Goal: Navigation & Orientation: Find specific page/section

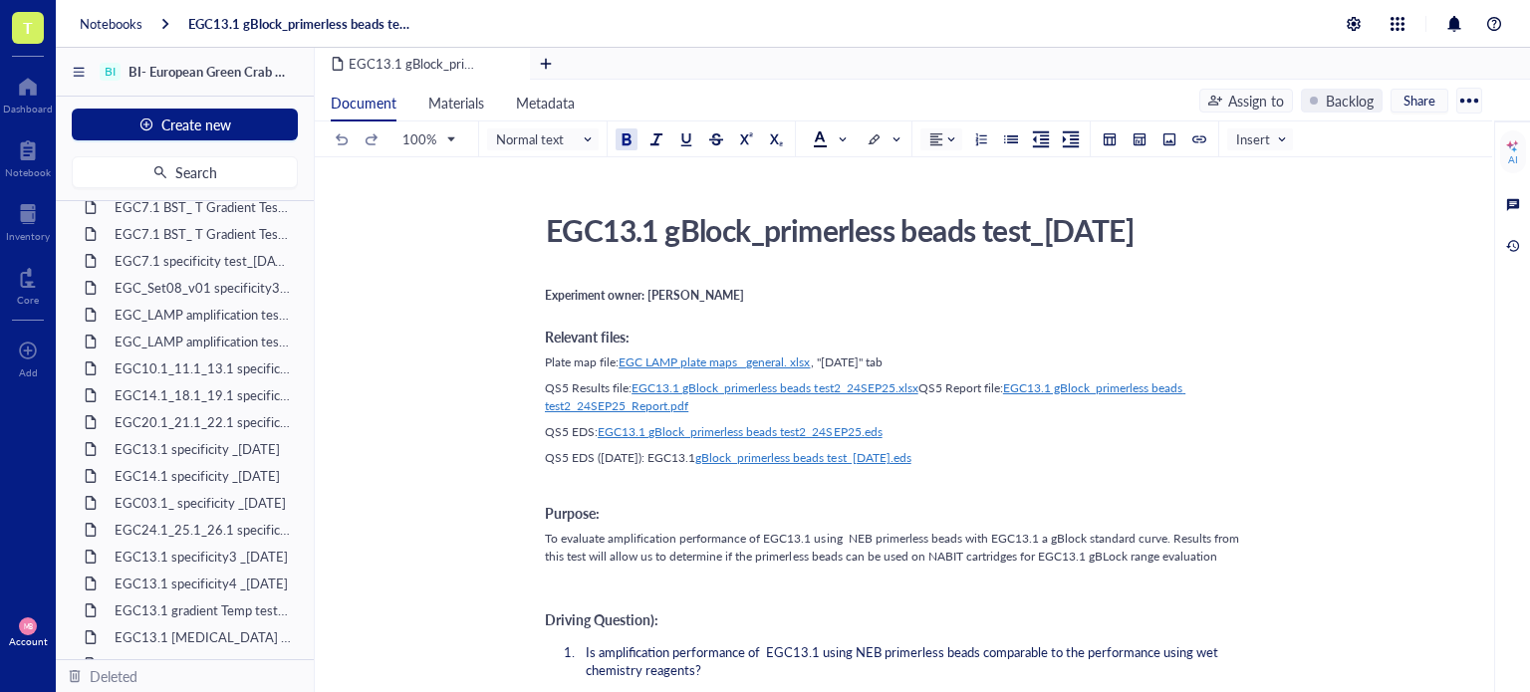
scroll to position [1845, 0]
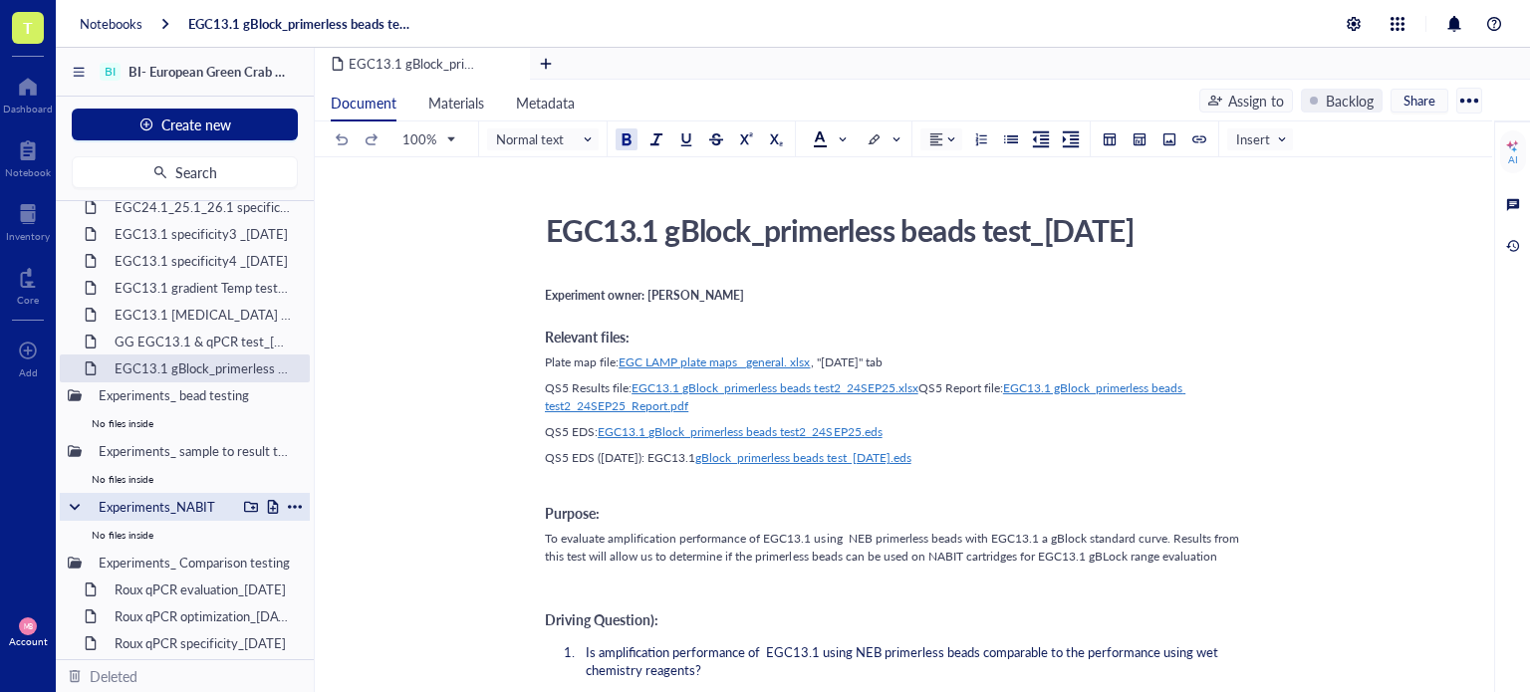
click at [266, 506] on div at bounding box center [273, 507] width 14 height 14
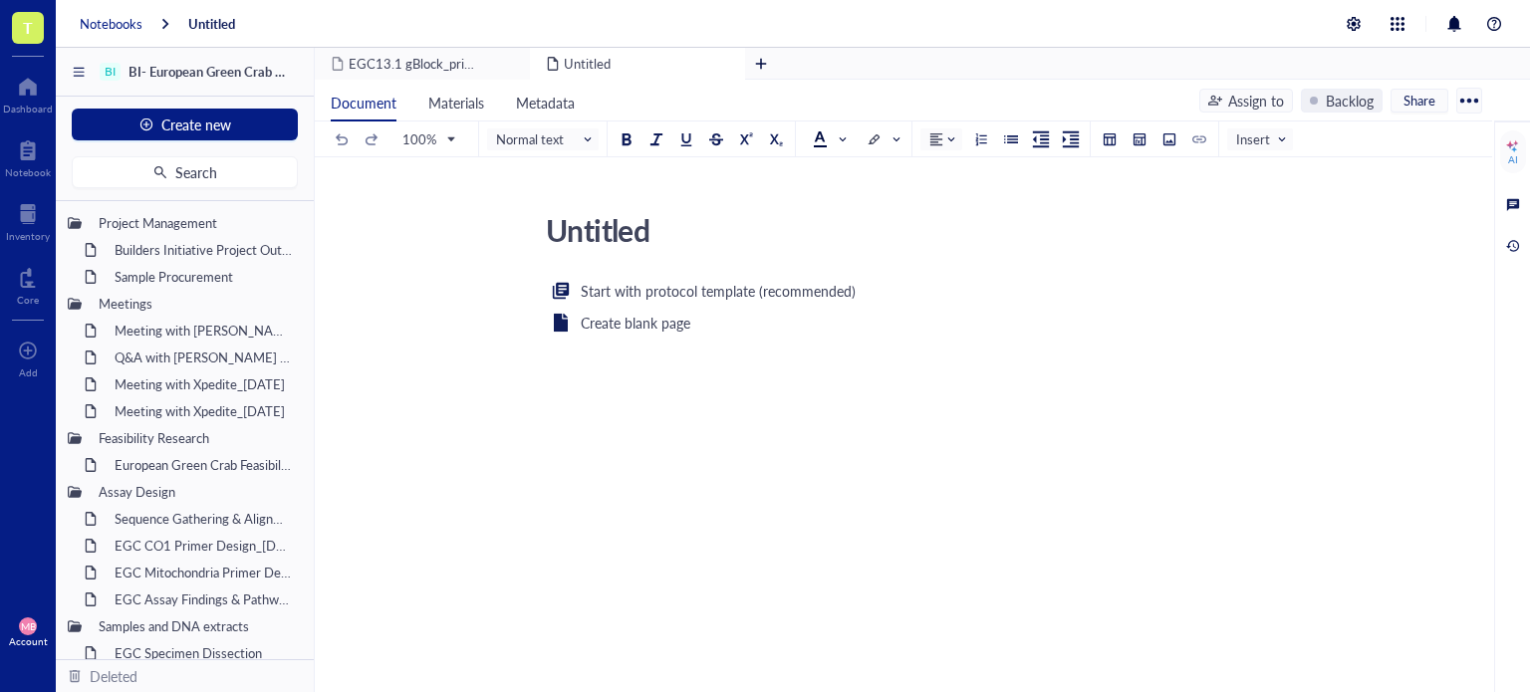
click at [104, 23] on div "Notebooks" at bounding box center [111, 24] width 63 height 18
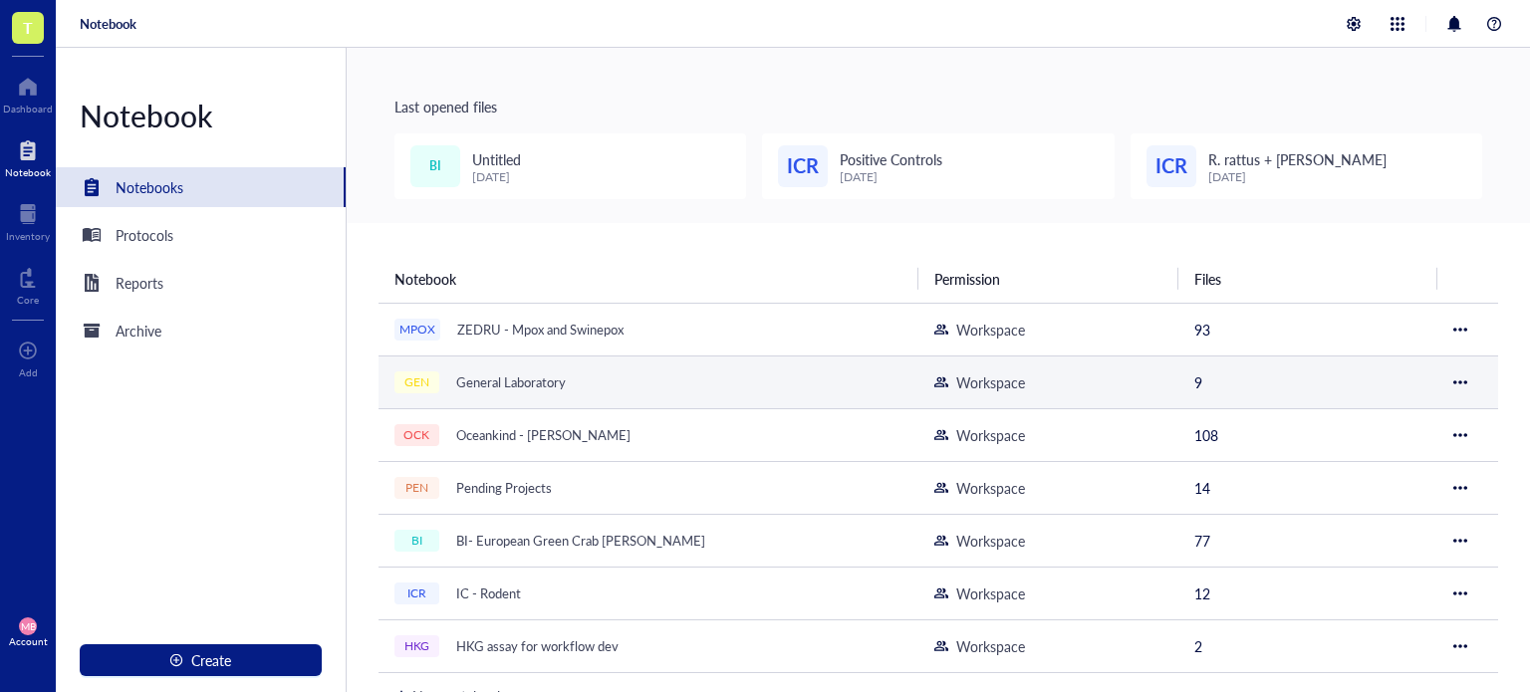
scroll to position [175, 0]
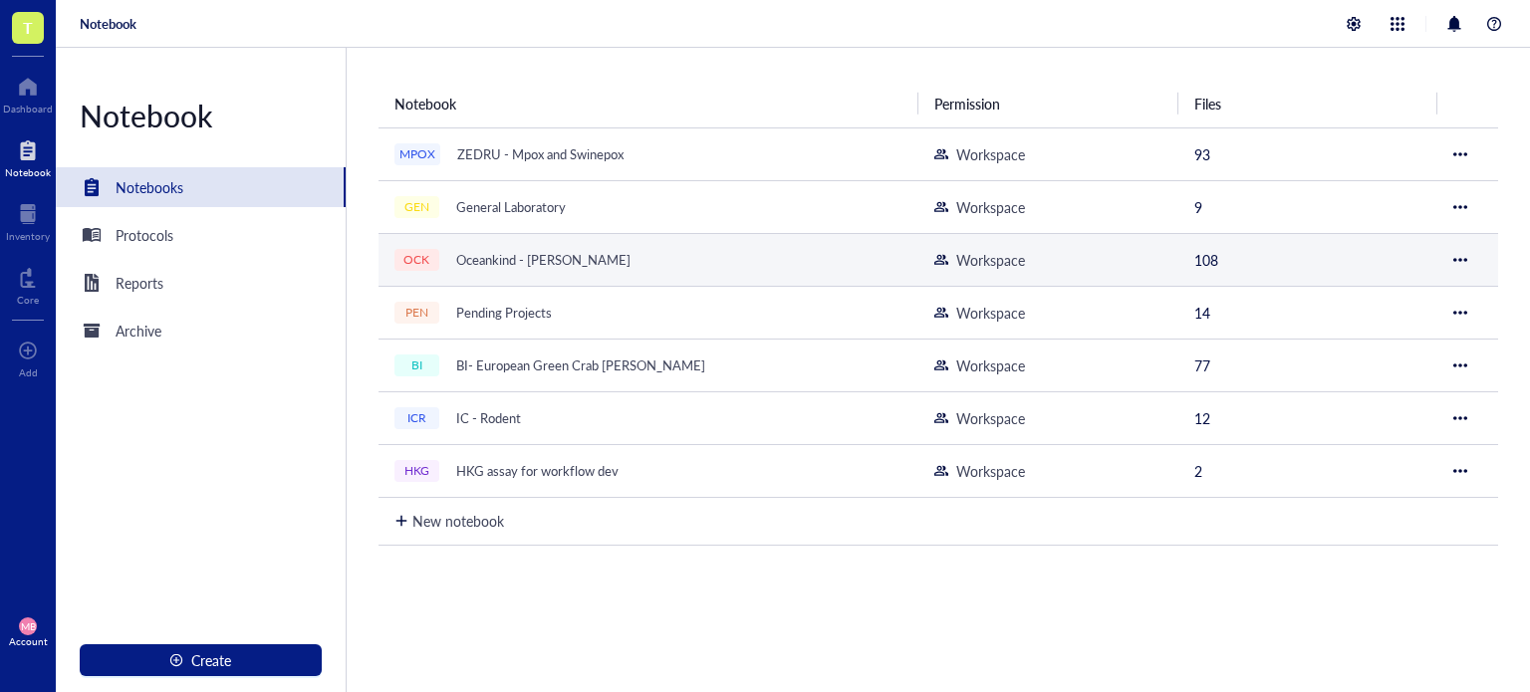
click at [552, 246] on div "Oceankind - [PERSON_NAME]" at bounding box center [543, 260] width 192 height 28
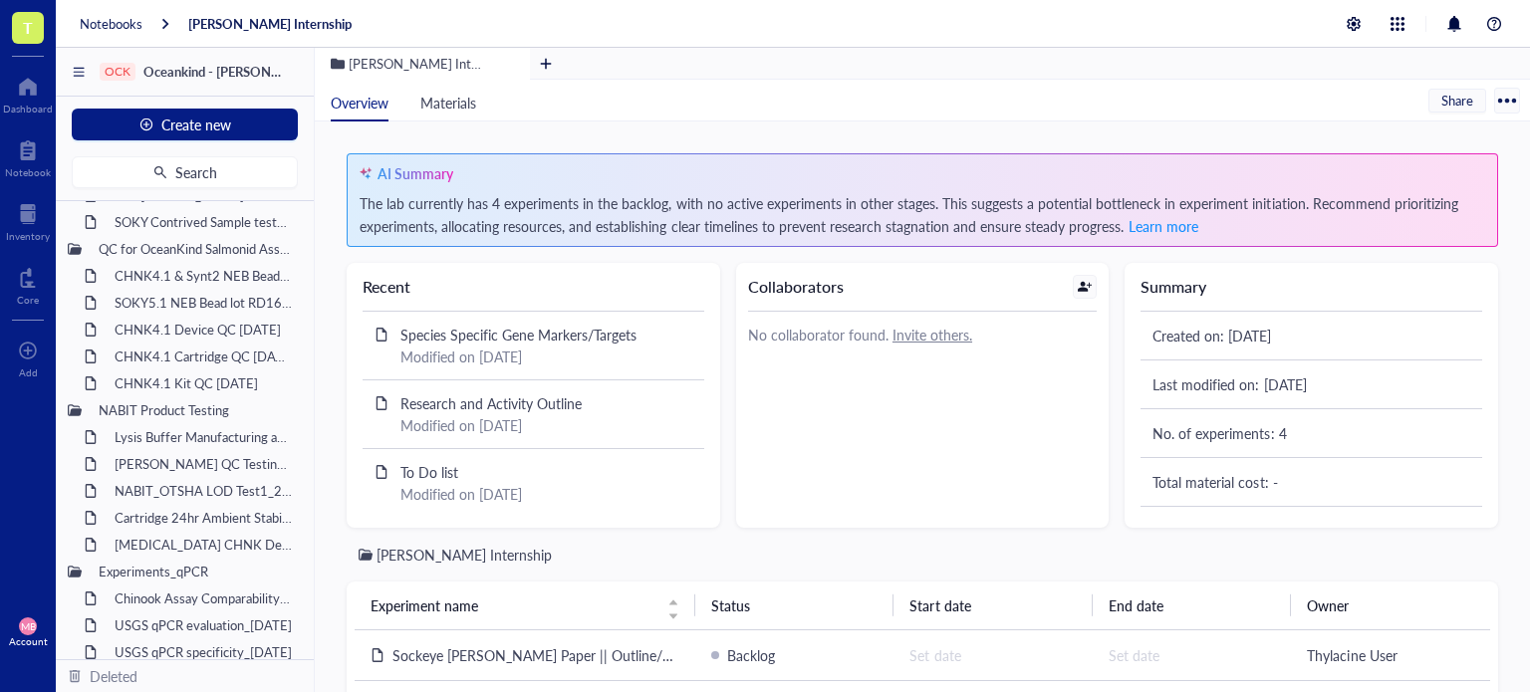
scroll to position [2242, 0]
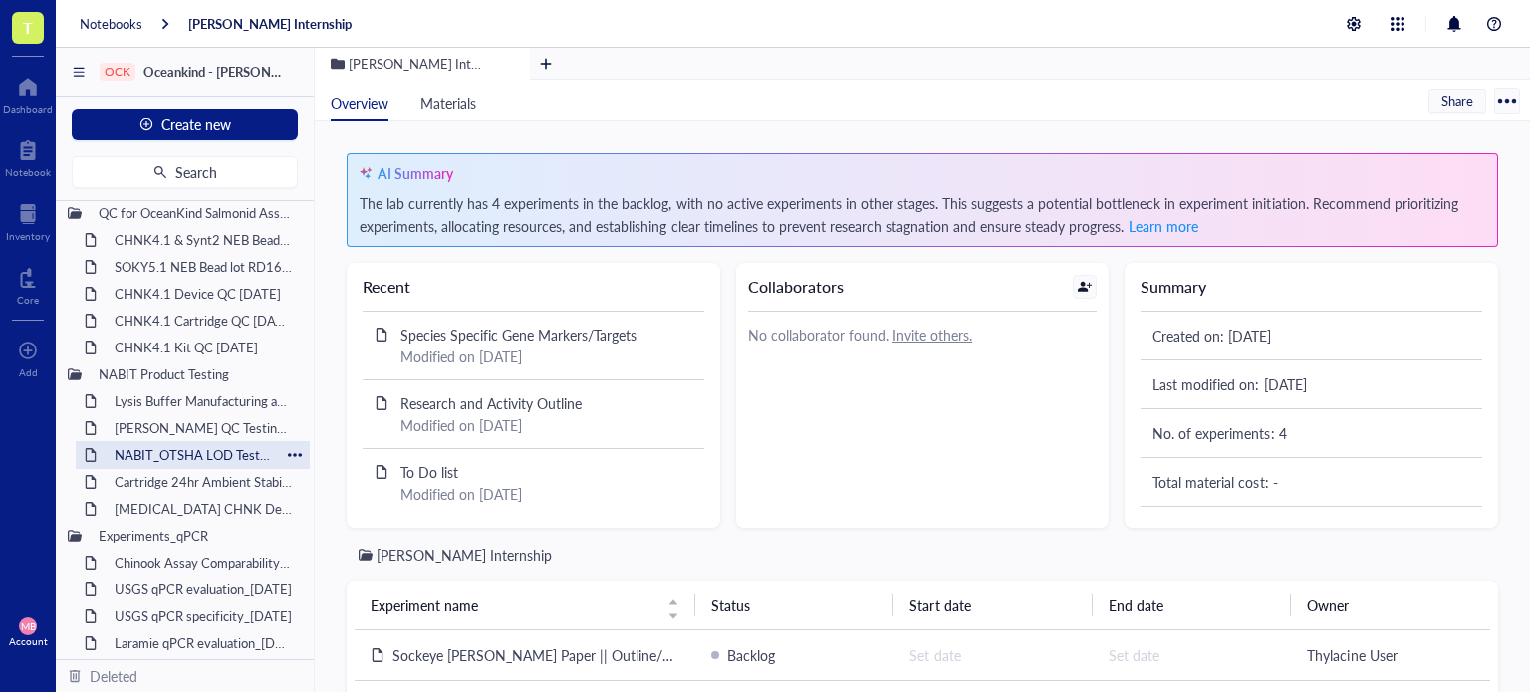
click at [198, 448] on div "NABIT_OTSHA LOD Test1_28MAR25" at bounding box center [193, 455] width 174 height 28
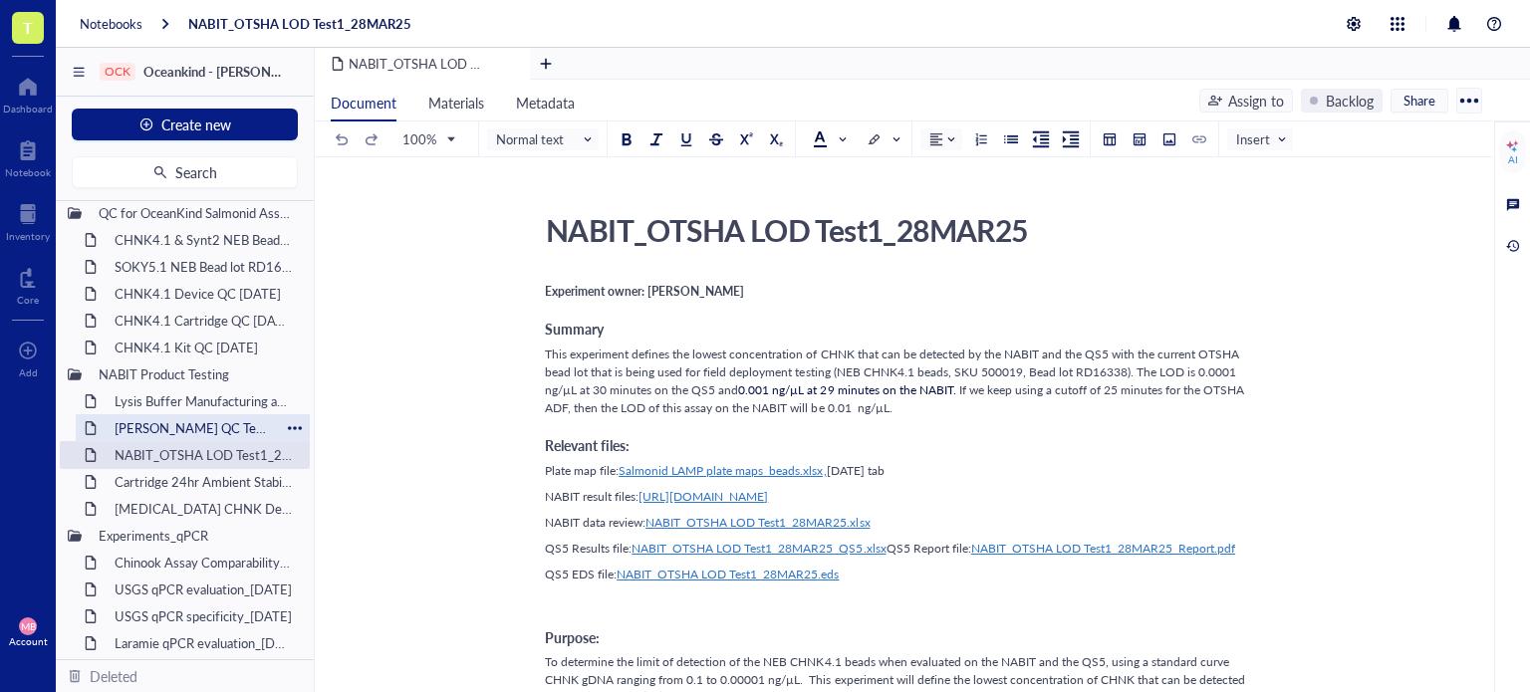
click at [179, 426] on div "[PERSON_NAME] QC Testing [DATE]" at bounding box center [193, 428] width 174 height 28
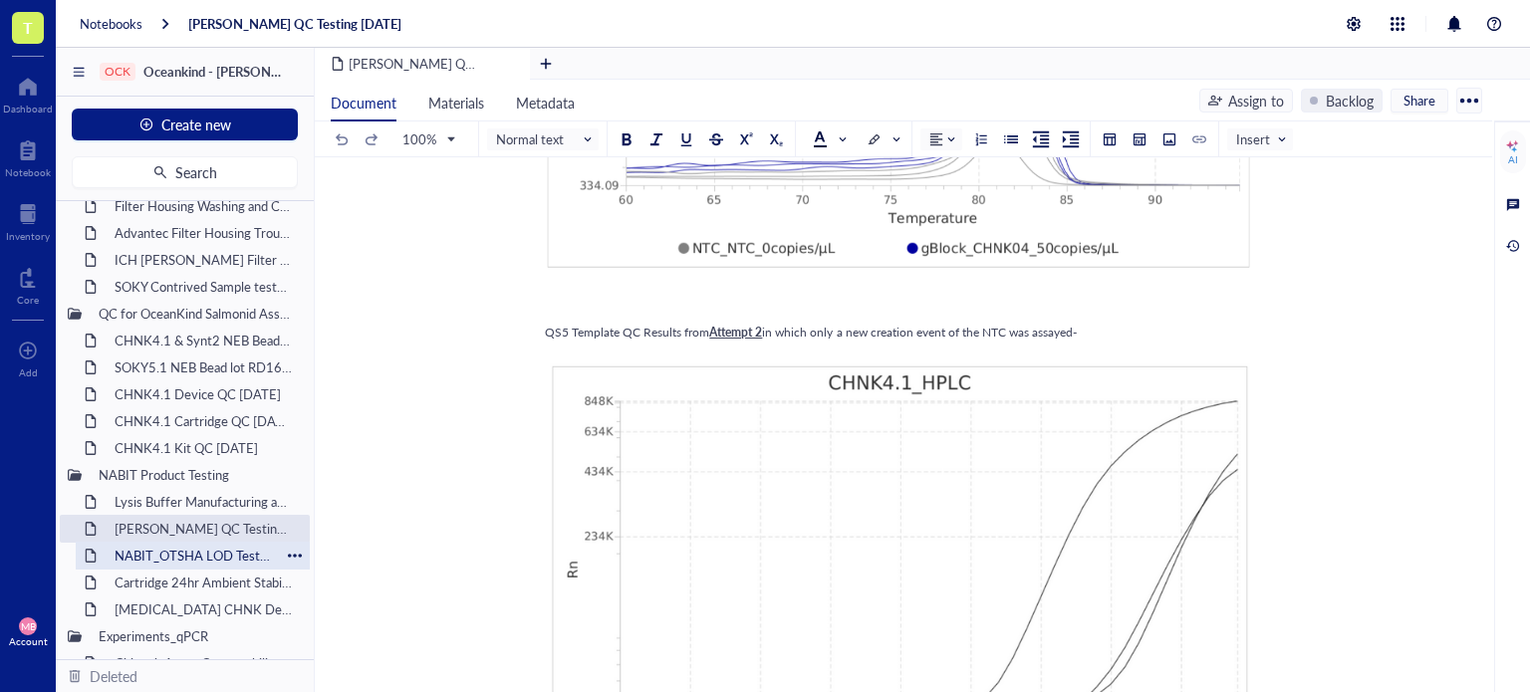
scroll to position [2106, 0]
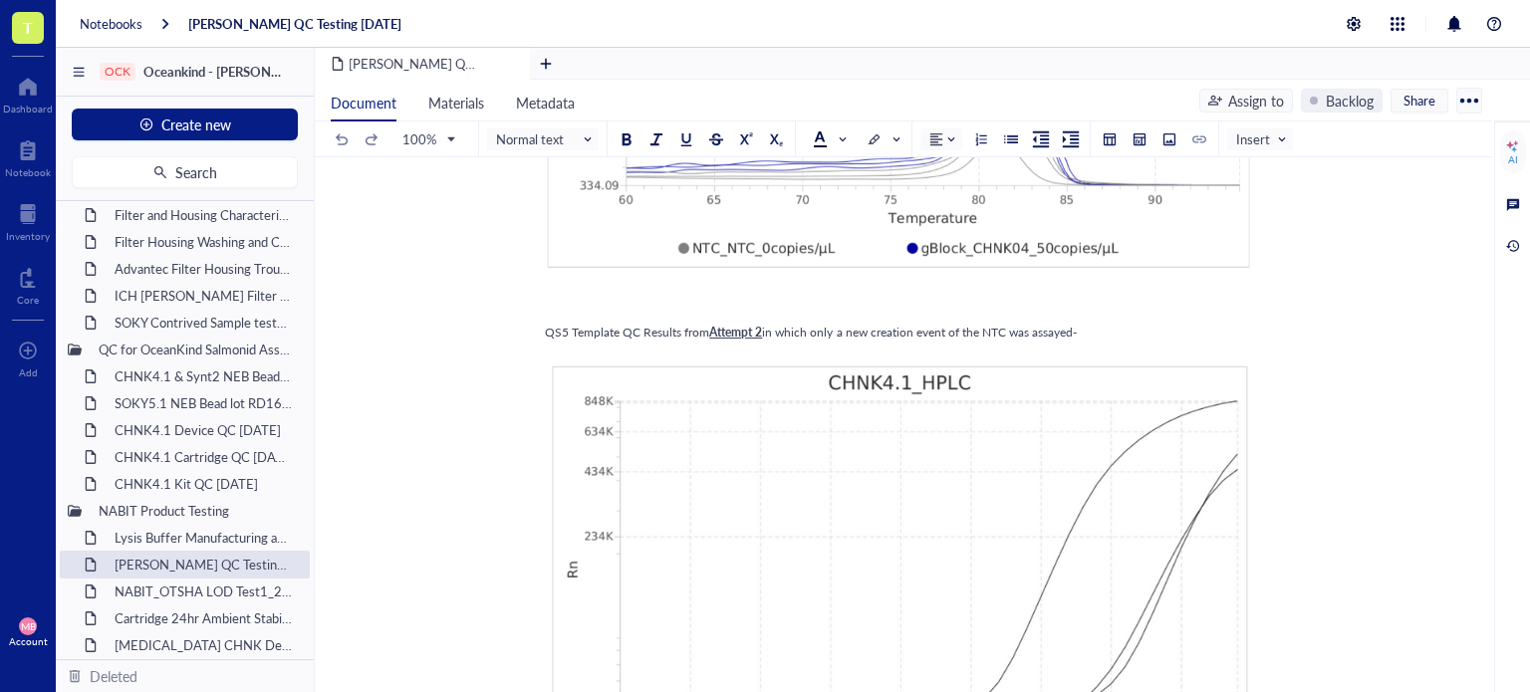
click at [124, 13] on div "Notebooks [PERSON_NAME] QC Testing [DATE]" at bounding box center [793, 24] width 1474 height 48
click at [124, 23] on div "Notebooks" at bounding box center [111, 24] width 63 height 18
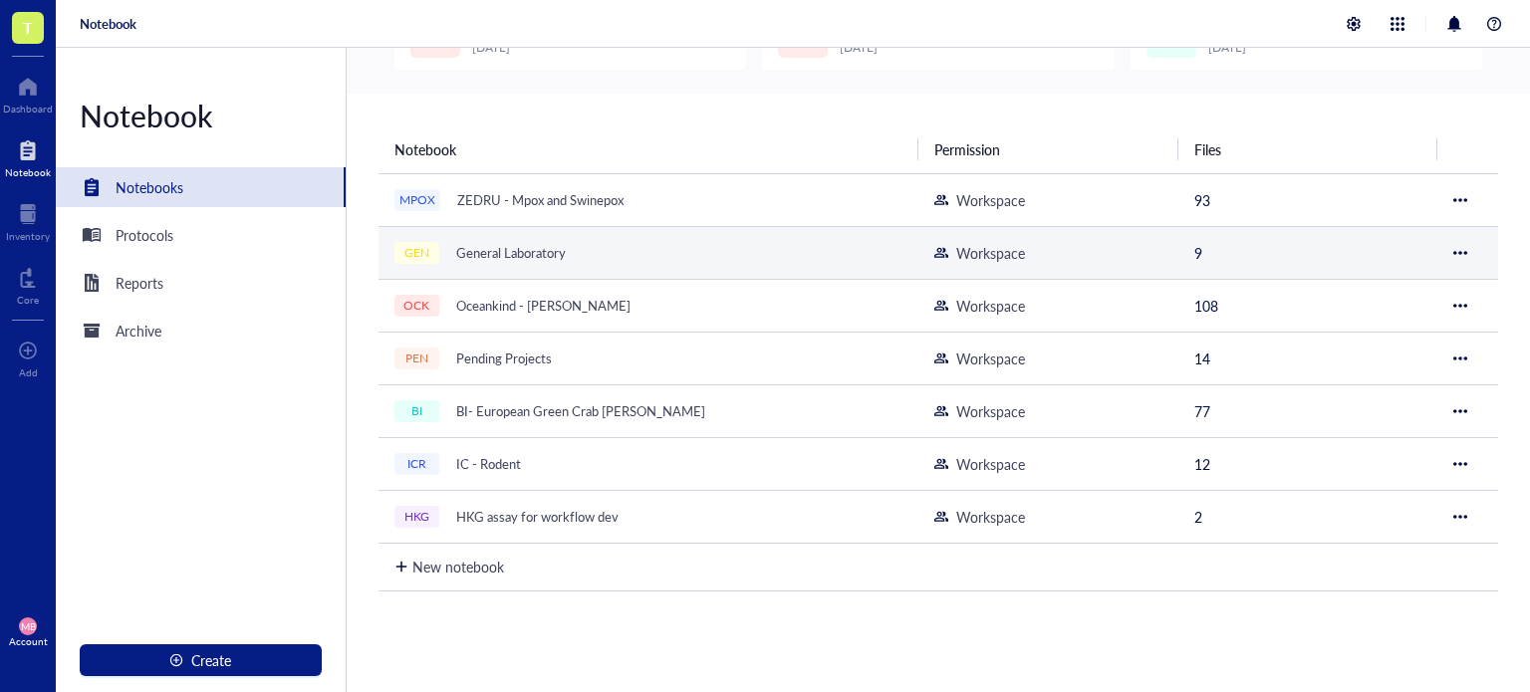
scroll to position [131, 0]
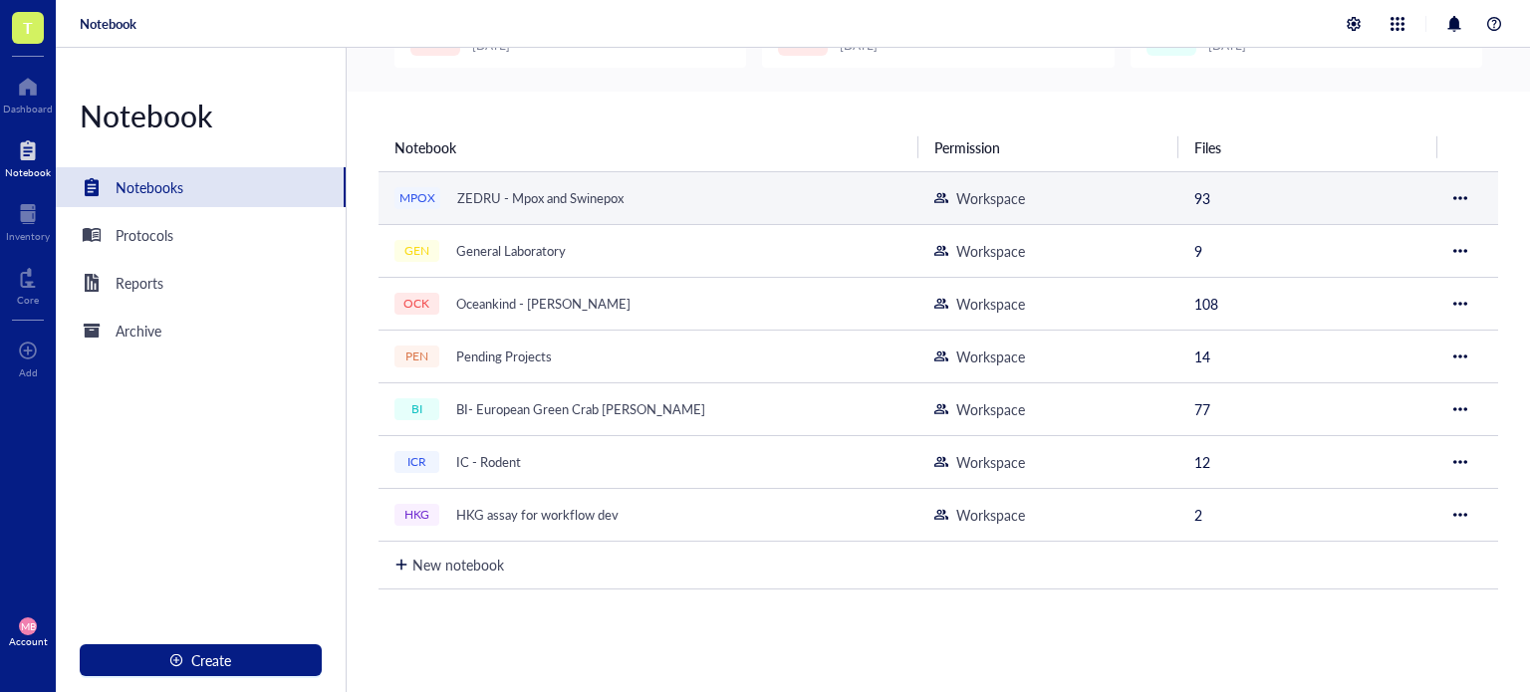
click at [536, 212] on td "MPOX ZEDRU - Mpox and Swinepox" at bounding box center [649, 197] width 541 height 53
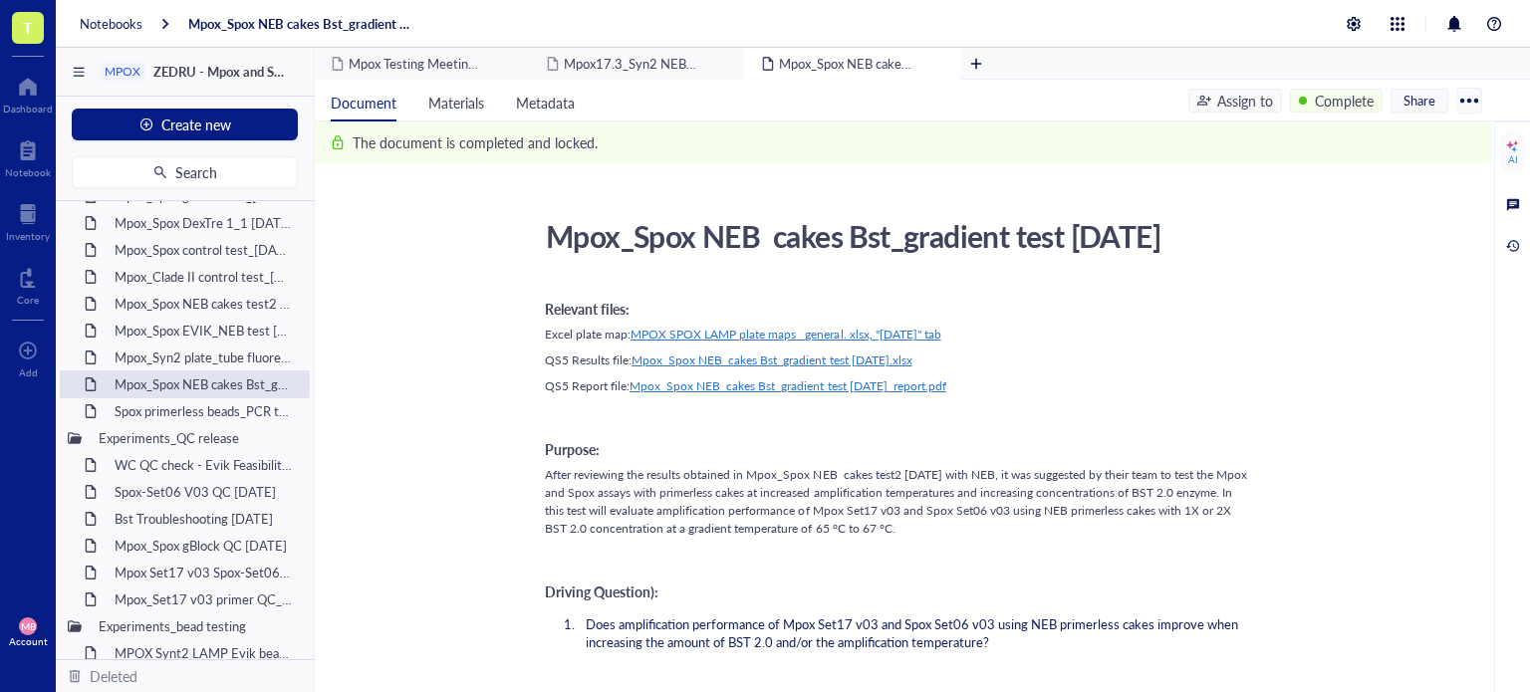
scroll to position [1893, 0]
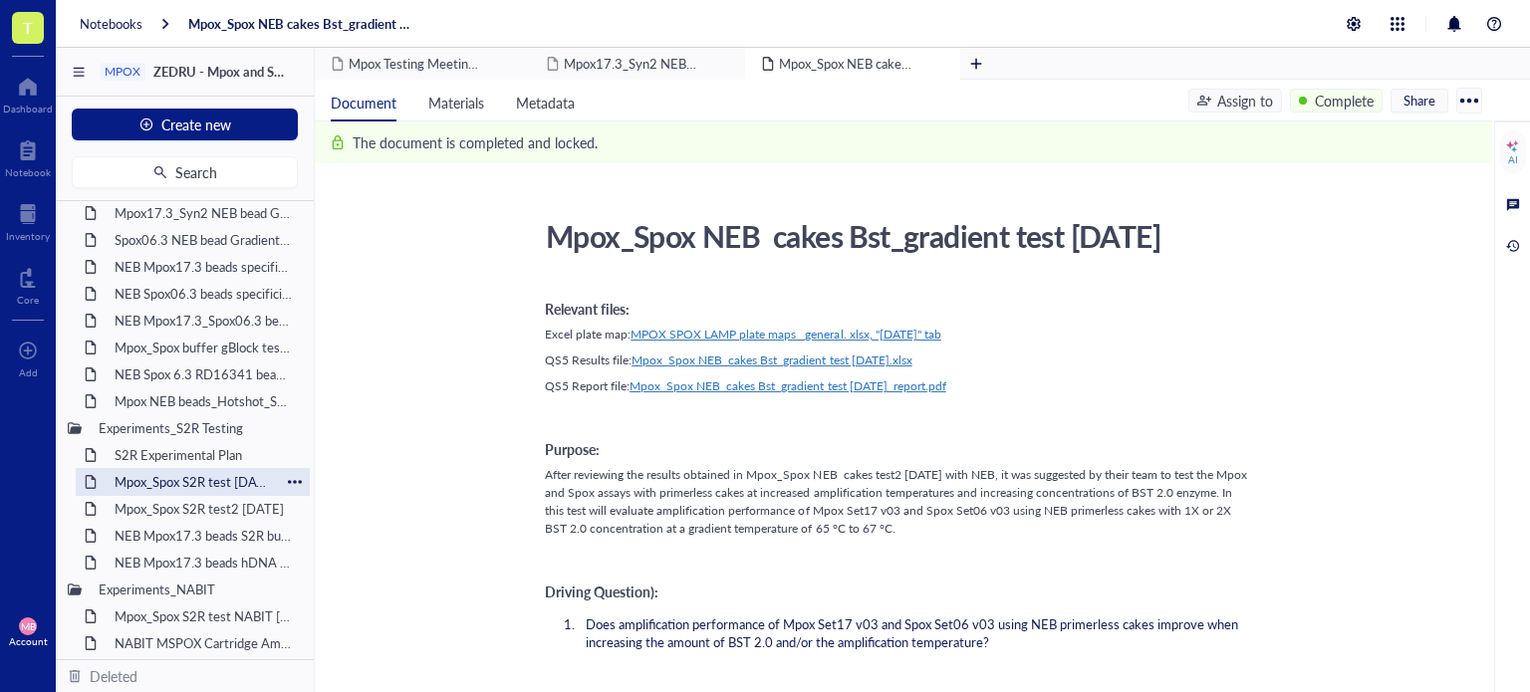
click at [188, 473] on div "Mpox_Spox S2R test [DATE]" at bounding box center [193, 482] width 174 height 28
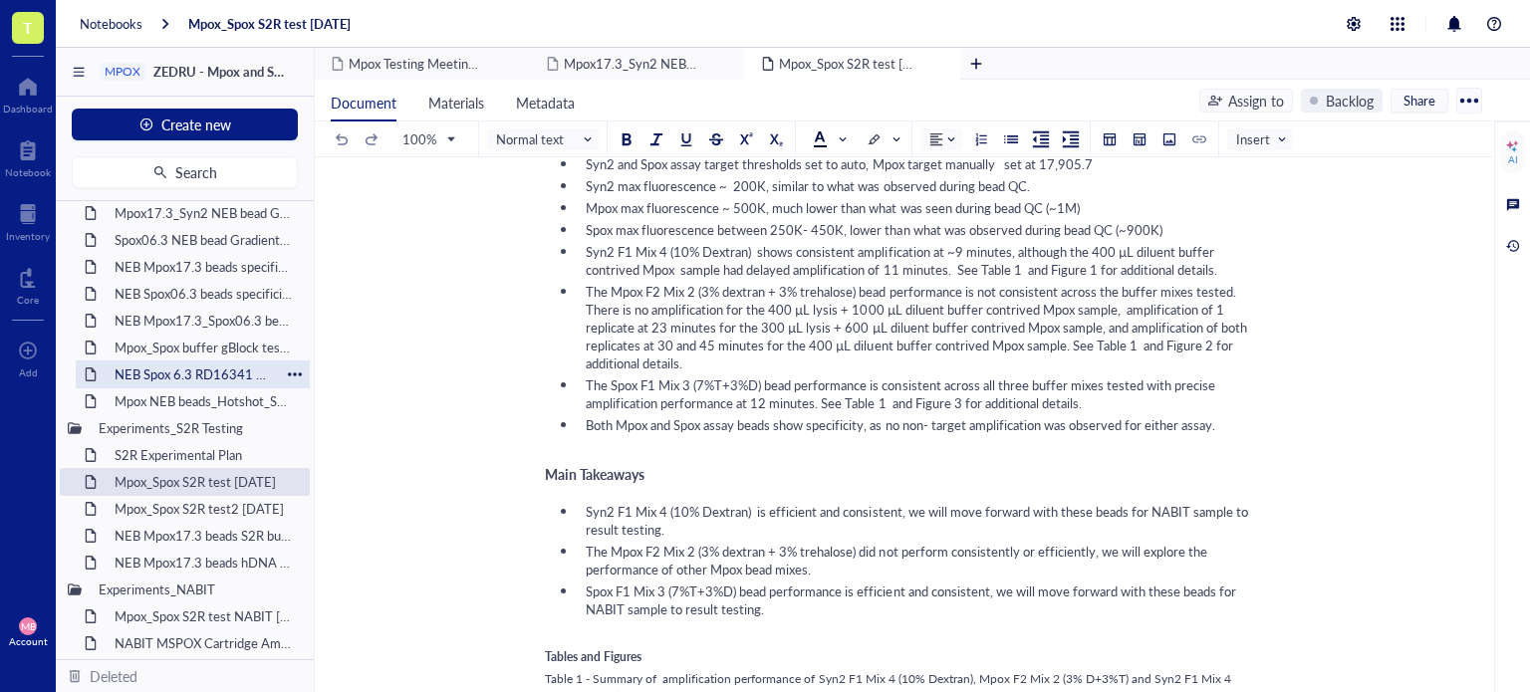
scroll to position [2091, 0]
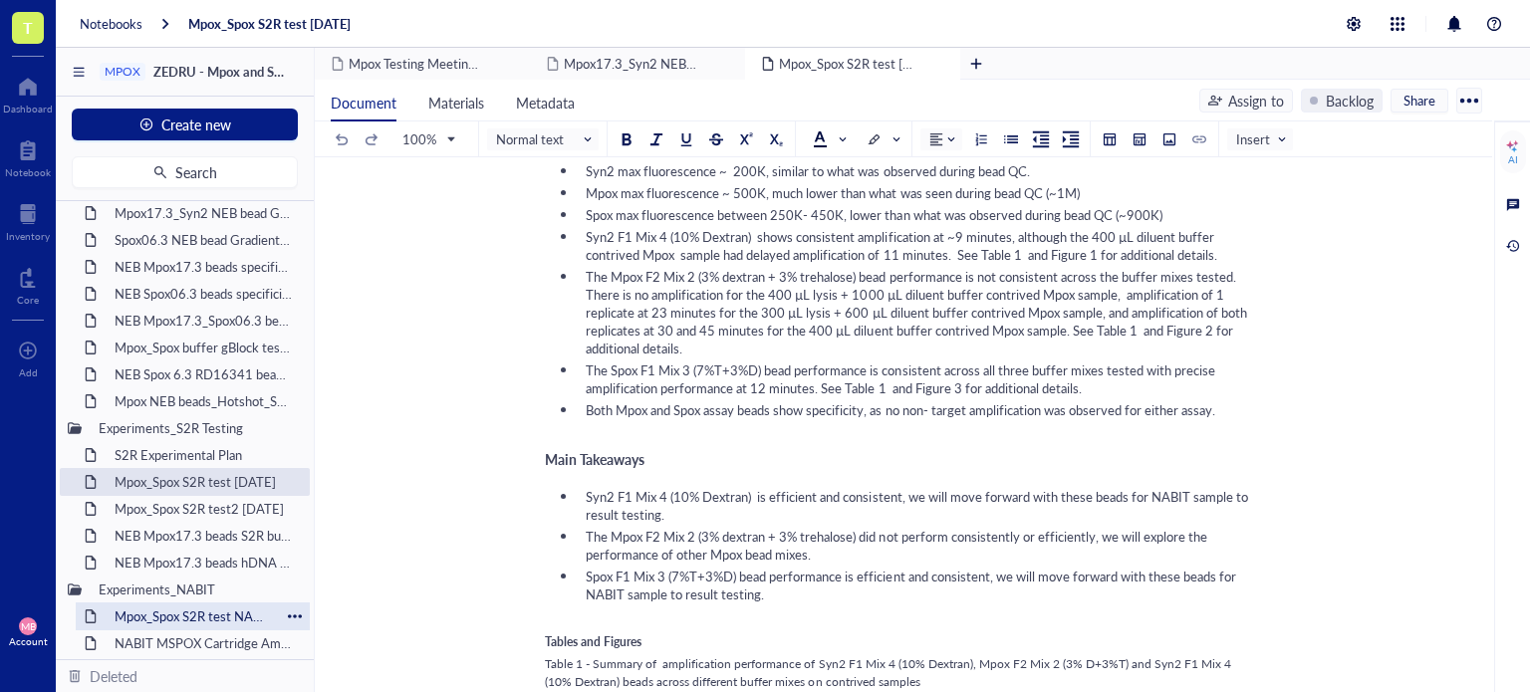
click at [186, 610] on div "Mpox_Spox S2R test NABIT [DATE]" at bounding box center [193, 617] width 174 height 28
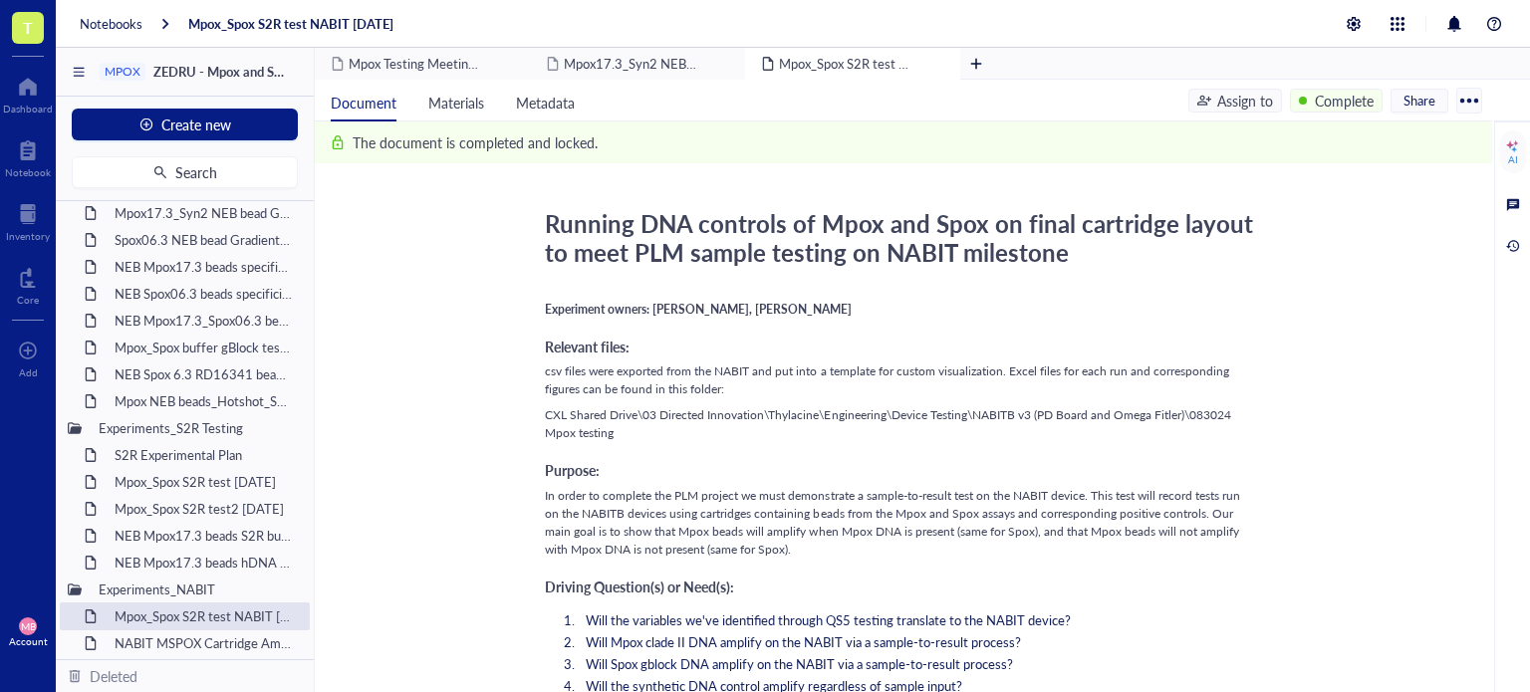
scroll to position [112, 0]
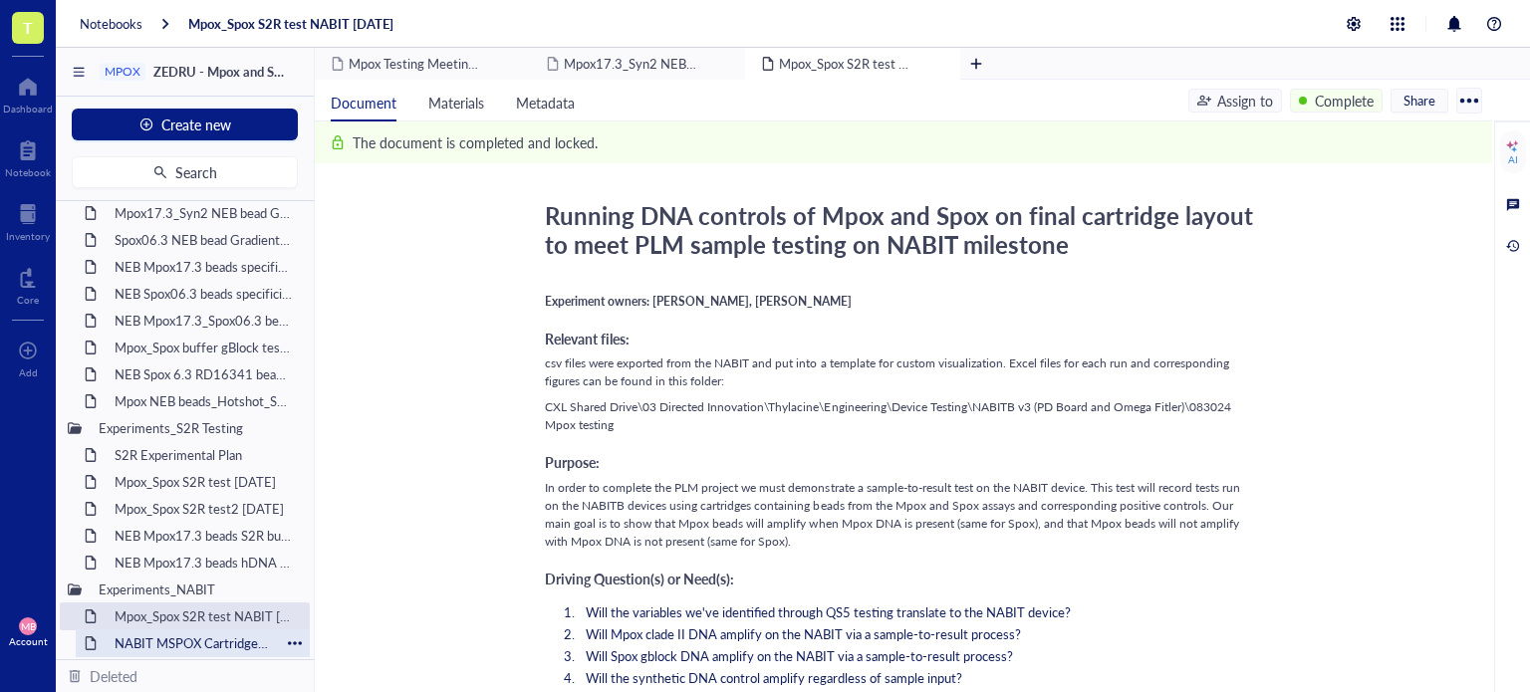
click at [204, 648] on div "NABIT MSPOX Cartridge Amp Temperature test_[DATE]" at bounding box center [193, 644] width 174 height 28
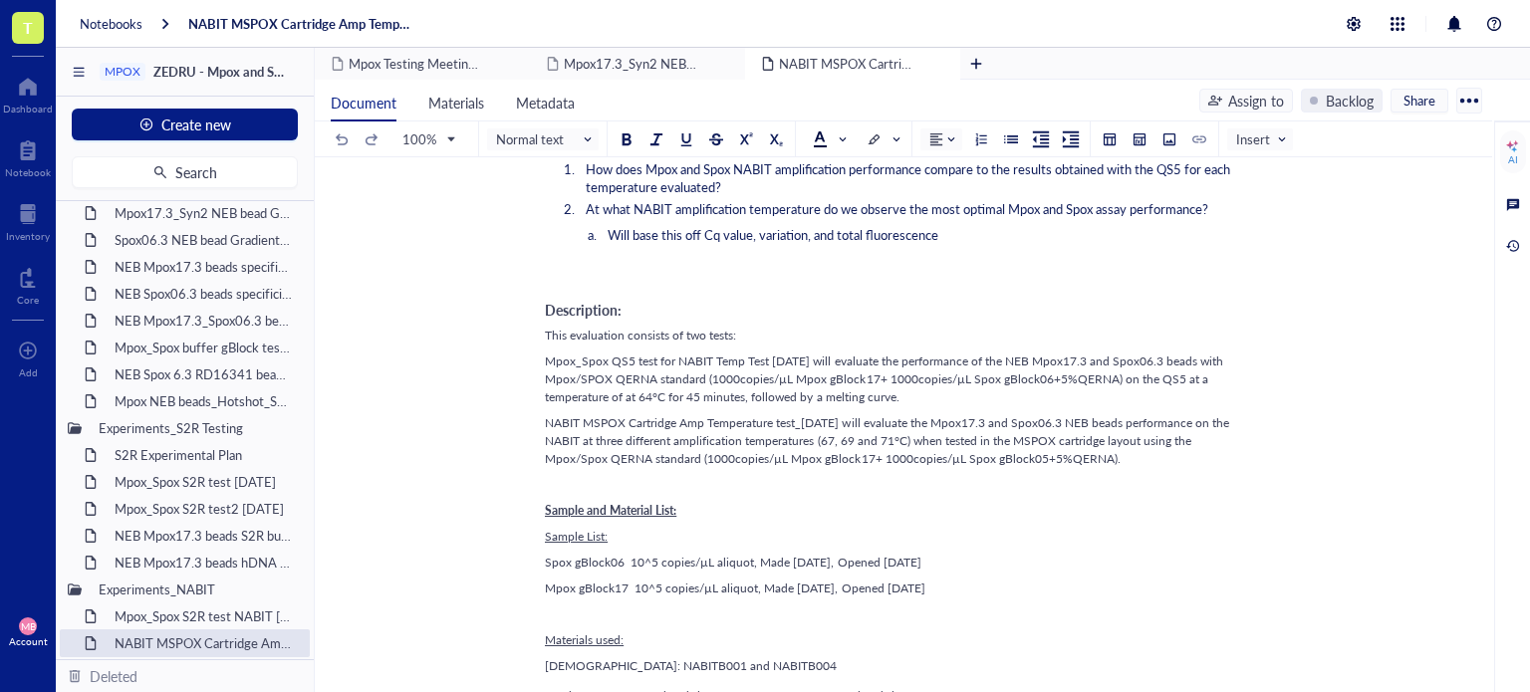
scroll to position [787, 0]
click at [128, 24] on div "Notebooks" at bounding box center [111, 24] width 63 height 18
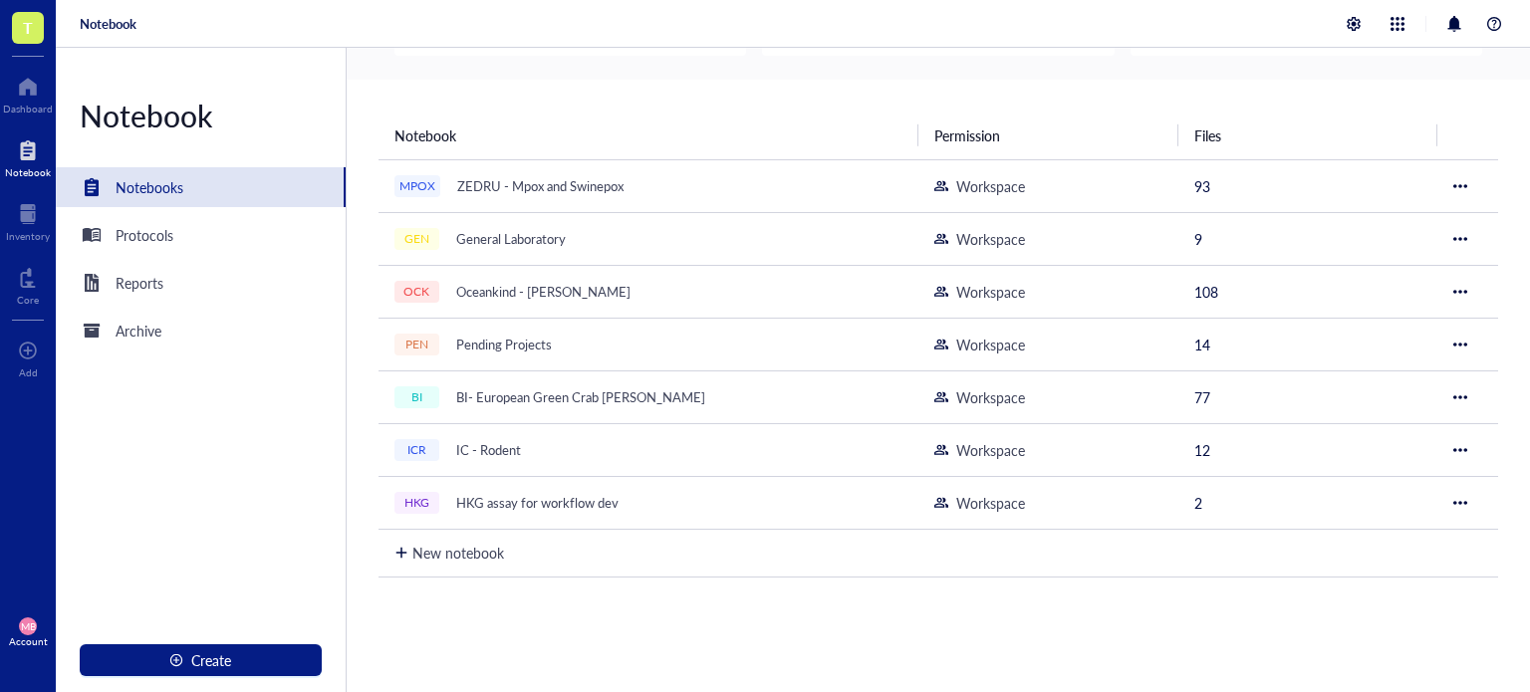
scroll to position [147, 0]
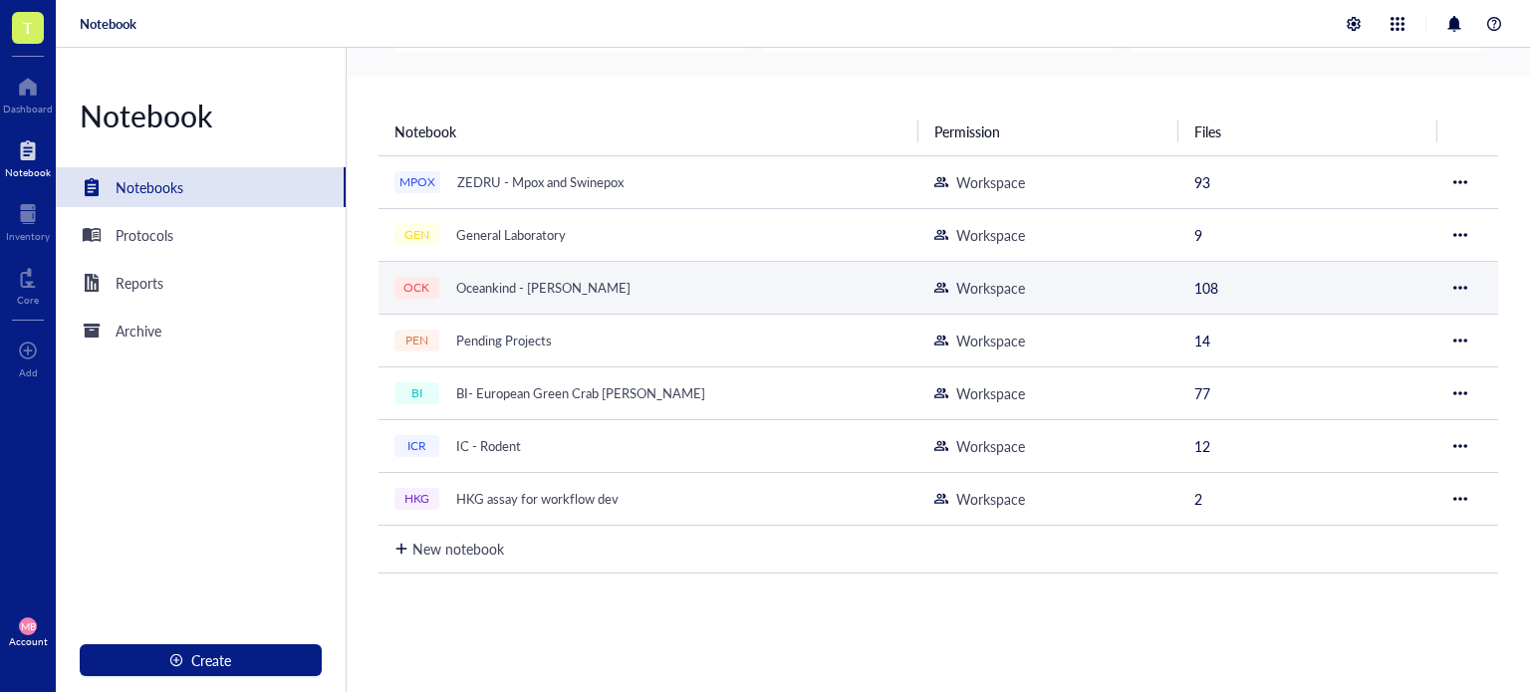
click at [479, 281] on div "Oceankind - [PERSON_NAME]" at bounding box center [543, 288] width 192 height 28
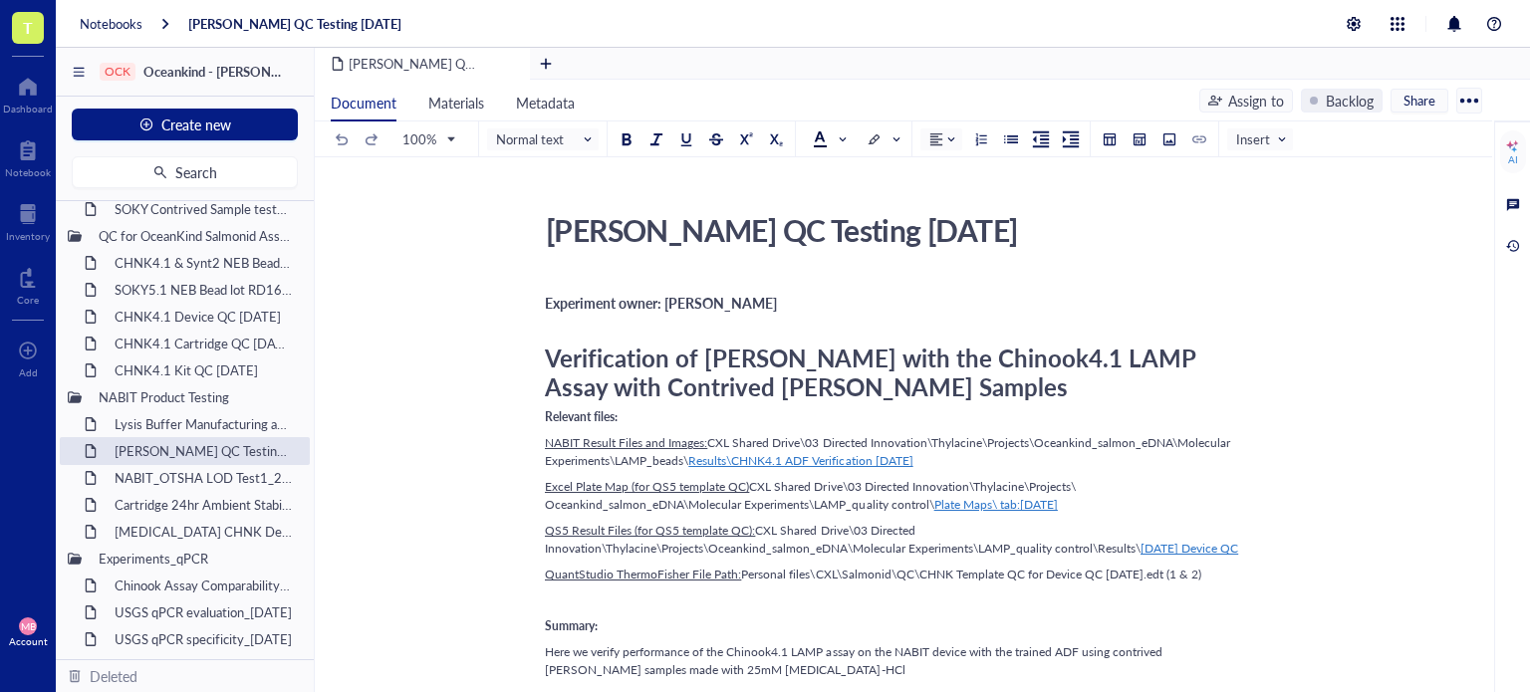
scroll to position [2242, 0]
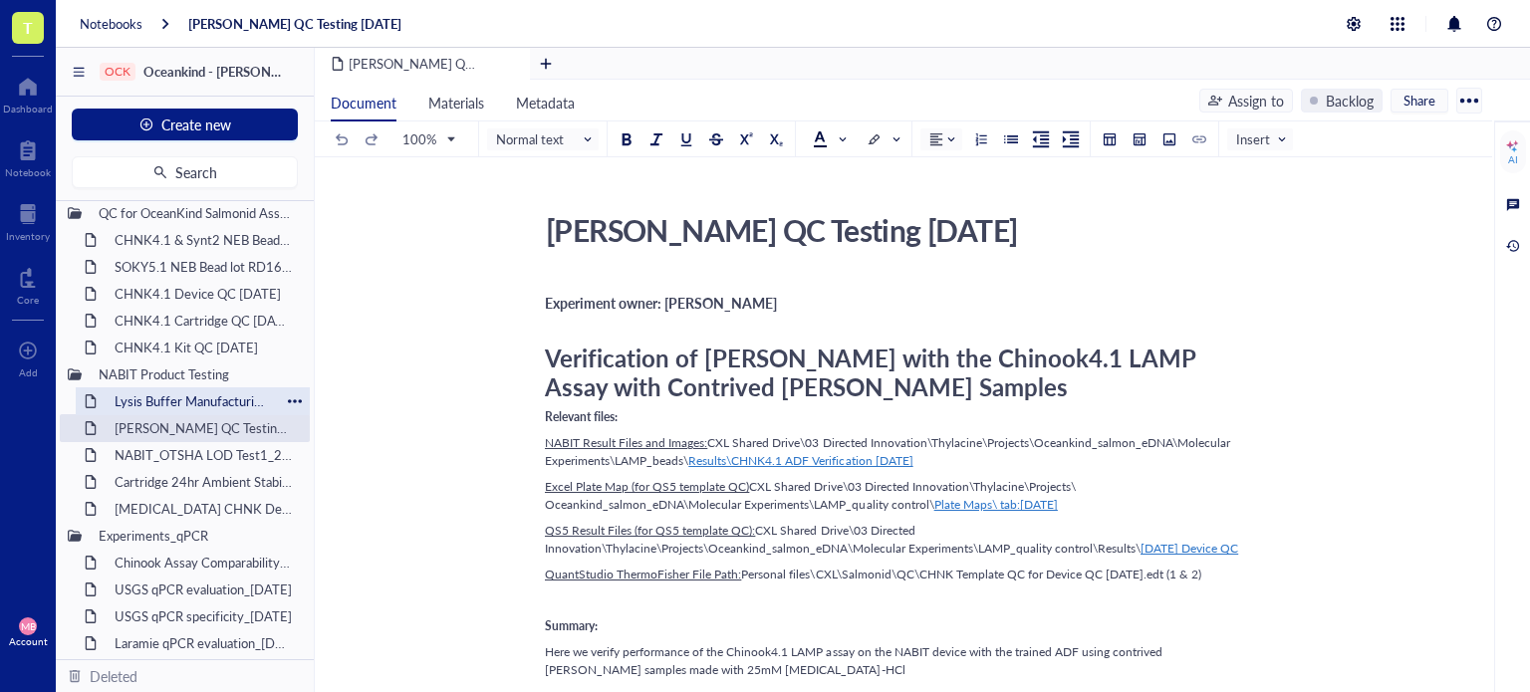
click at [143, 394] on div "Lysis Buffer Manufacturing and QC [DATE]" at bounding box center [193, 401] width 174 height 28
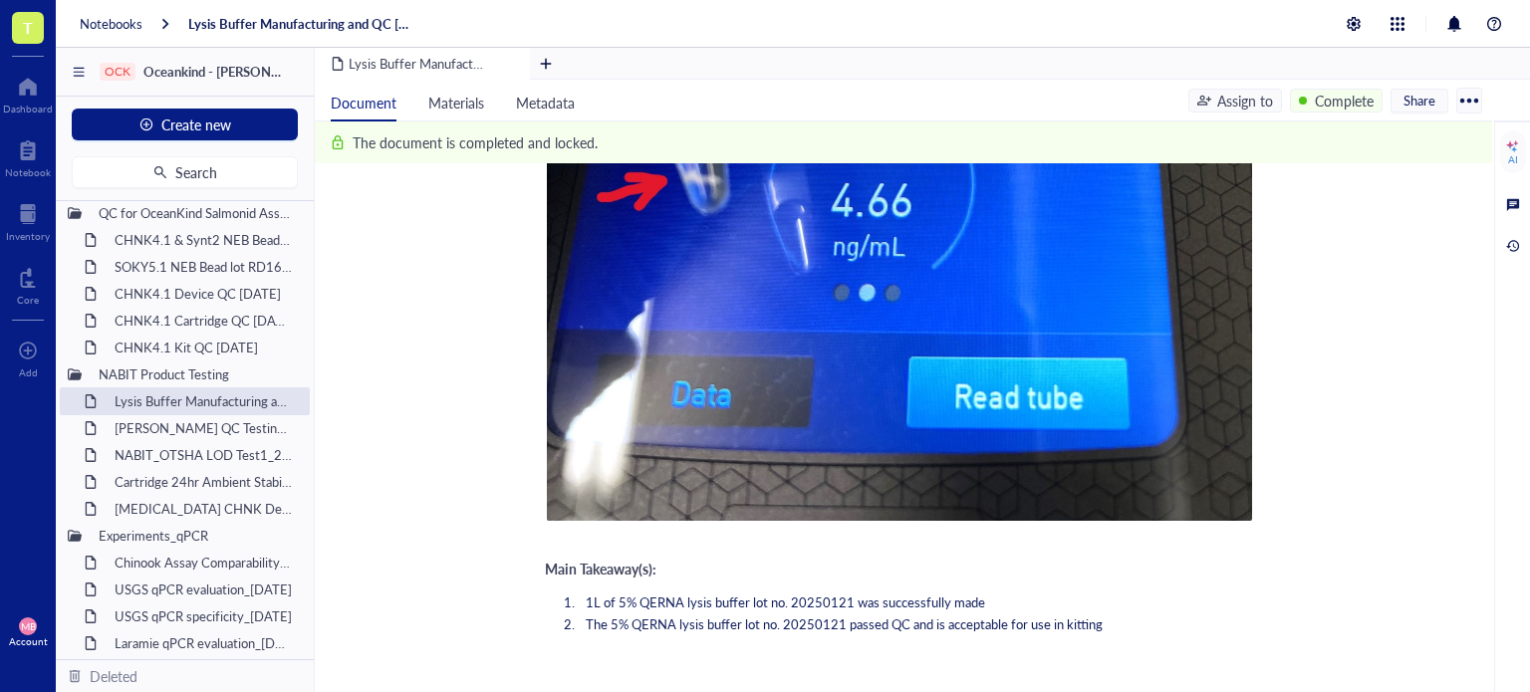
scroll to position [3964, 0]
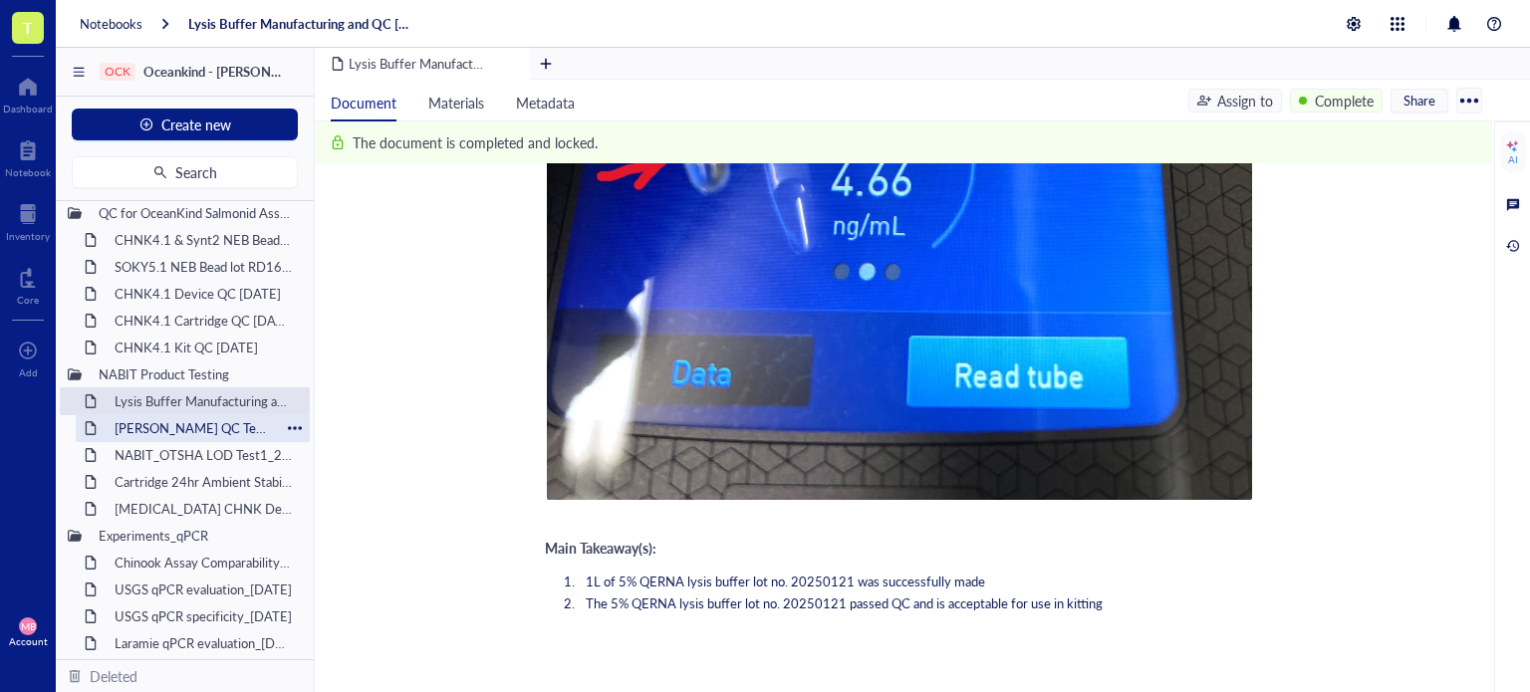
click at [213, 430] on div "[PERSON_NAME] QC Testing [DATE]" at bounding box center [193, 428] width 174 height 28
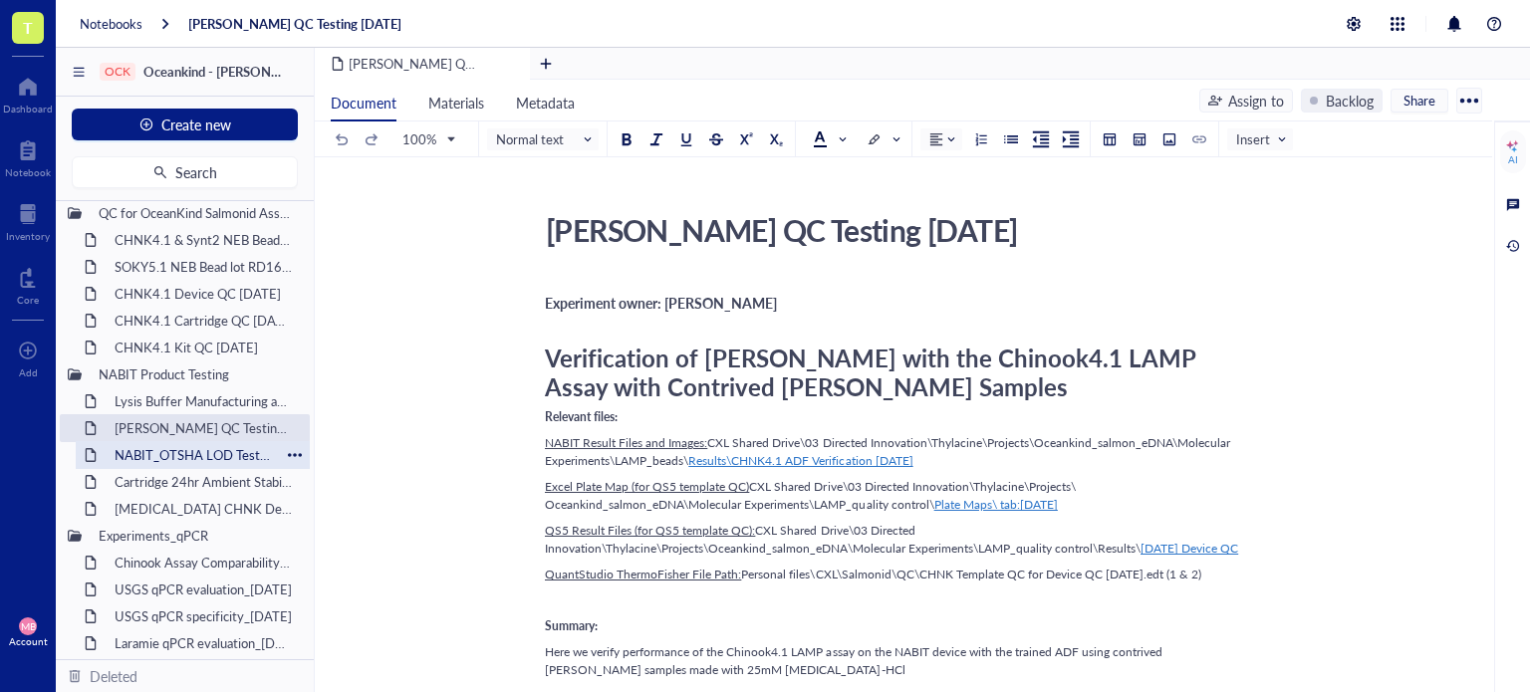
click at [207, 463] on div "NABIT_OTSHA LOD Test1_28MAR25" at bounding box center [193, 455] width 174 height 28
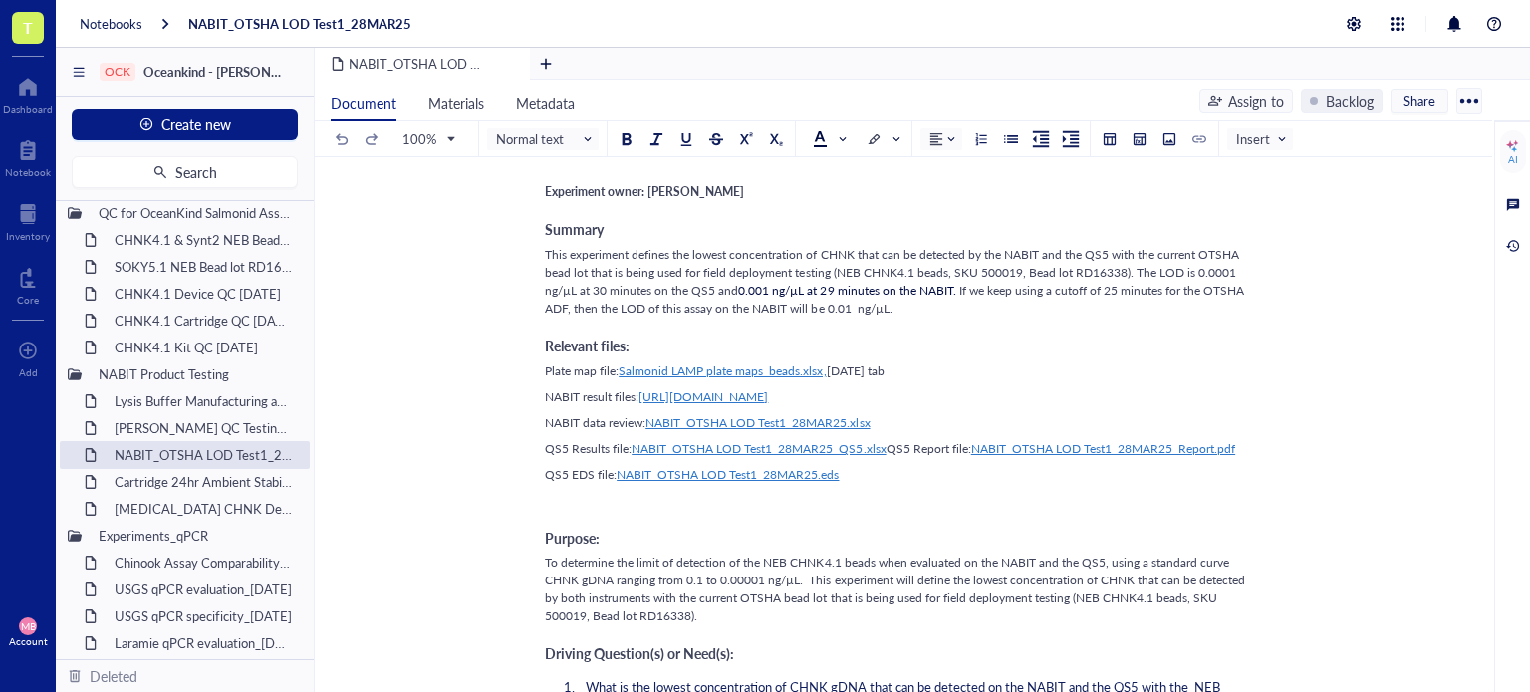
scroll to position [106, 0]
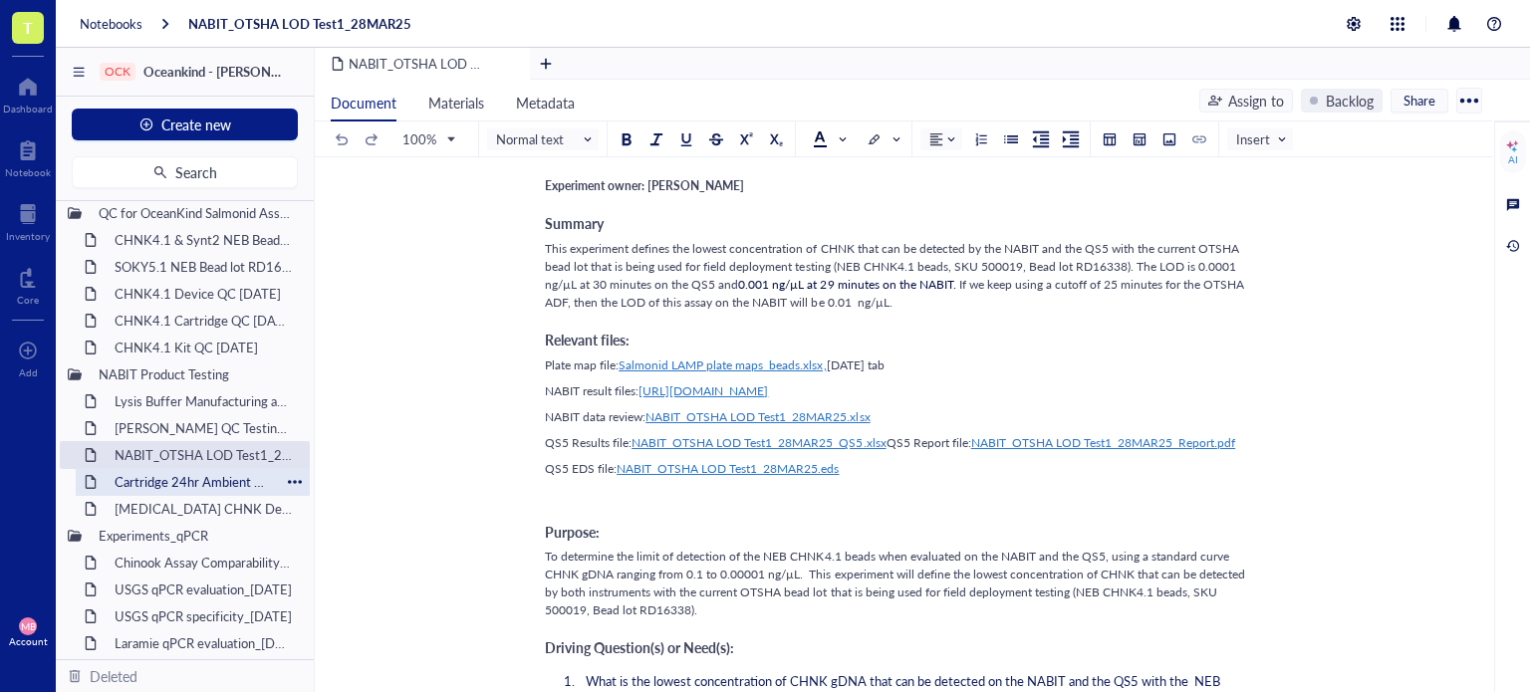
click at [227, 475] on div "Cartridge 24hr Ambient Stability Testing [DATE]" at bounding box center [193, 482] width 174 height 28
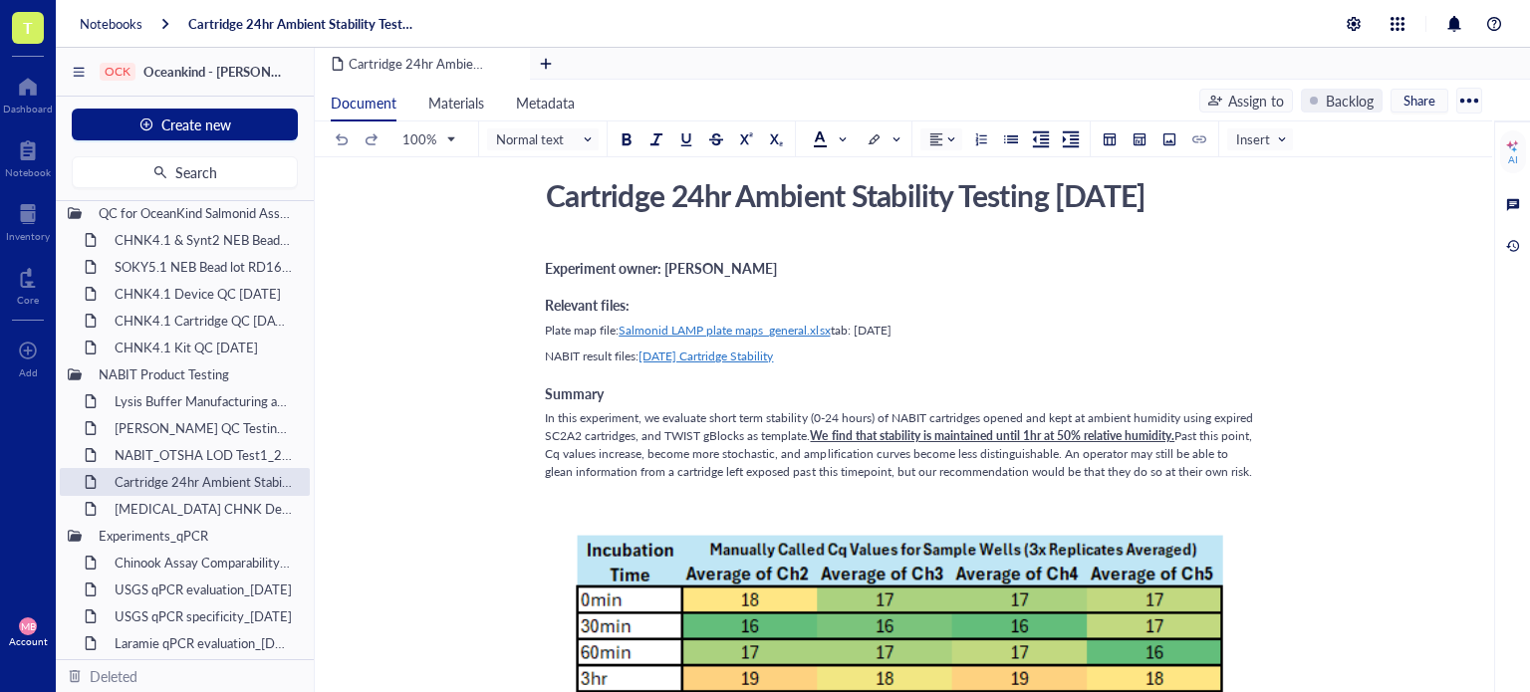
scroll to position [36, 0]
click at [218, 505] on div "[MEDICAL_DATA] CHNK Demo Test [DATE]" at bounding box center [193, 509] width 174 height 28
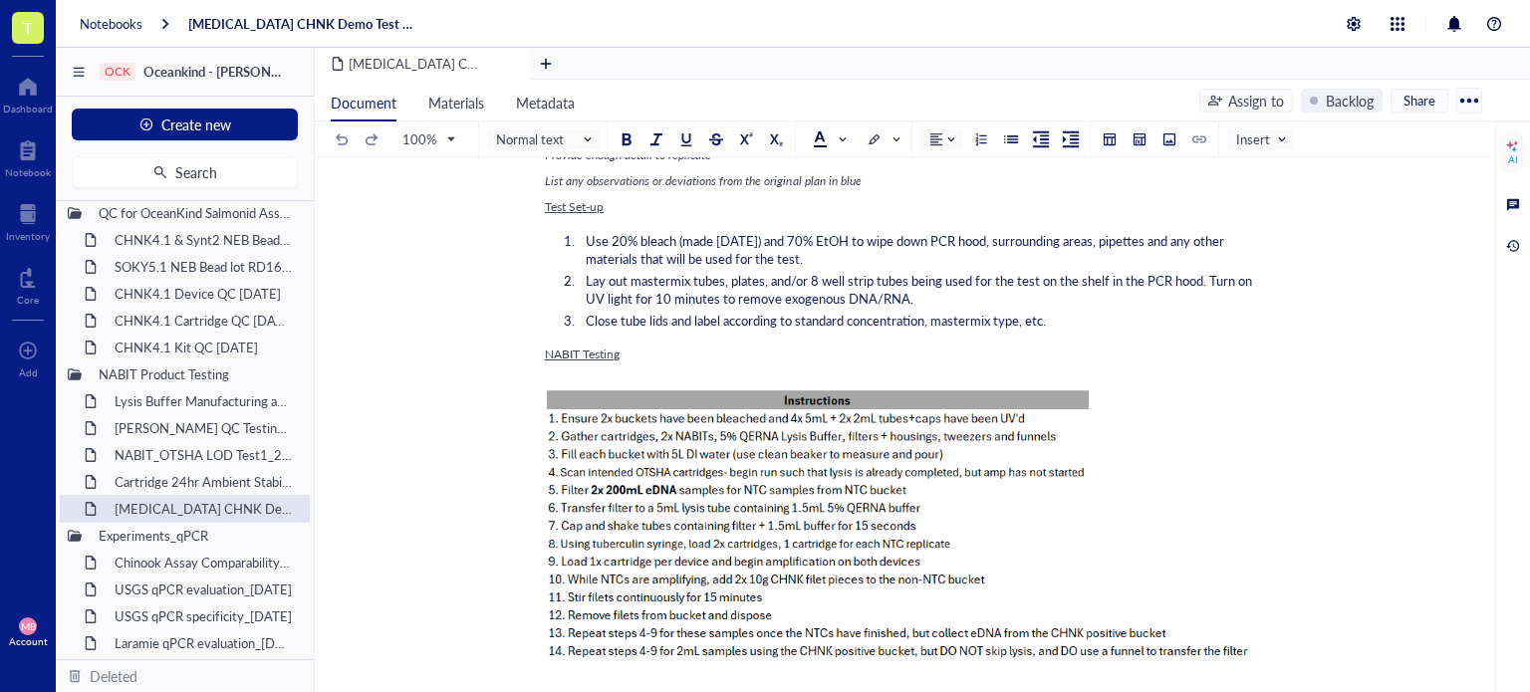
scroll to position [2486, 0]
click at [177, 557] on div "Chinook Assay Comparability Study" at bounding box center [193, 563] width 174 height 28
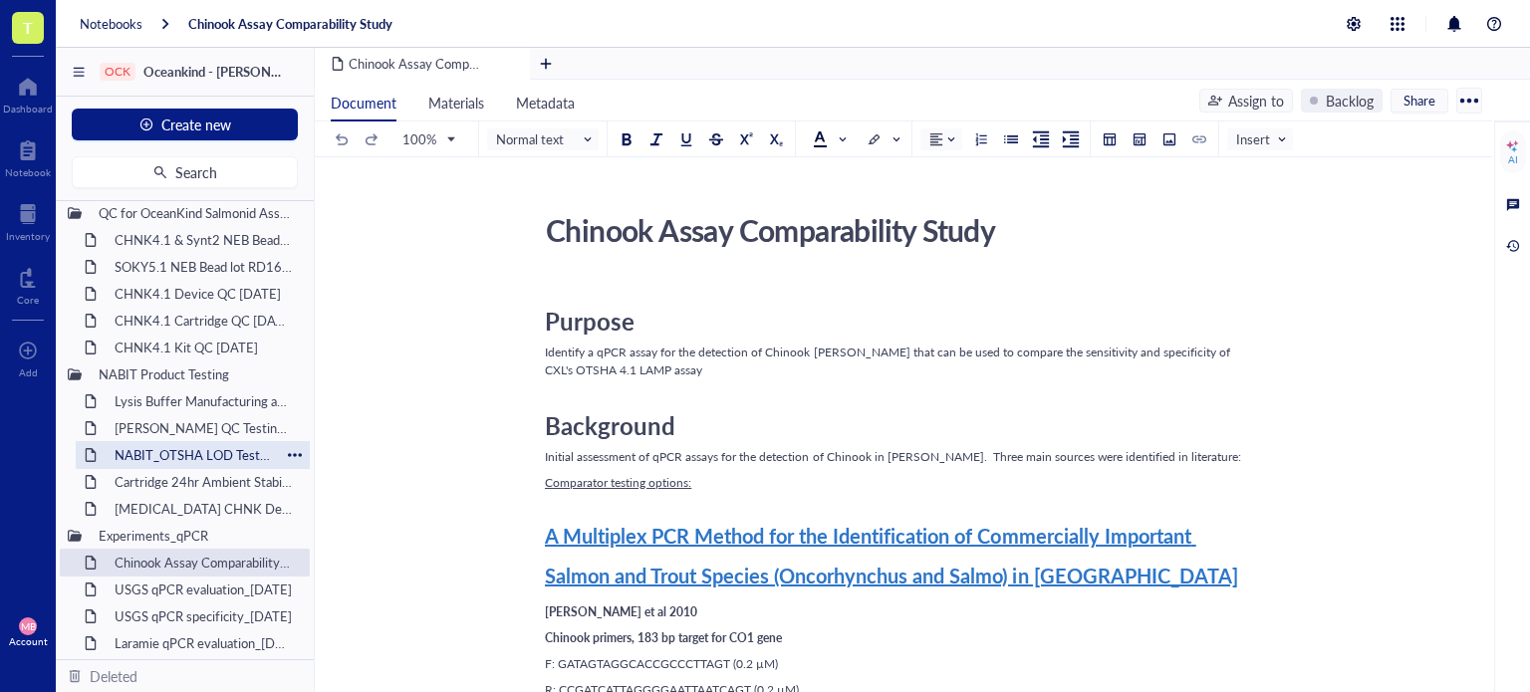
click at [166, 461] on div "NABIT_OTSHA LOD Test1_28MAR25" at bounding box center [193, 455] width 174 height 28
